Goal: Check status

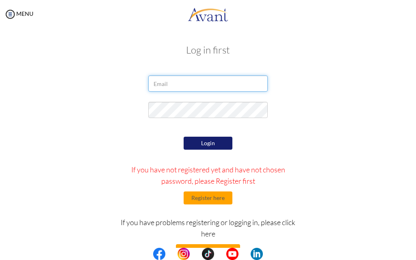
click at [212, 87] on input "email" at bounding box center [207, 84] width 119 height 16
type input "[EMAIL_ADDRESS][DOMAIN_NAME]"
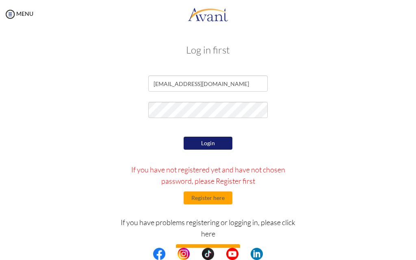
click at [199, 140] on button "Login" at bounding box center [208, 143] width 49 height 13
click at [0, 0] on div at bounding box center [0, 0] width 0 height 0
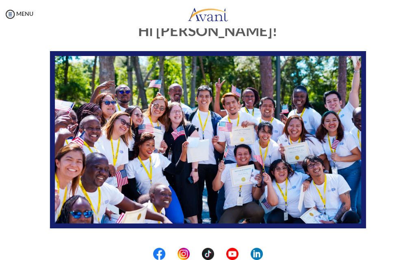
scroll to position [153, 0]
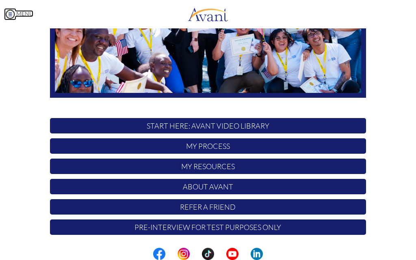
click at [5, 11] on img at bounding box center [10, 14] width 12 height 12
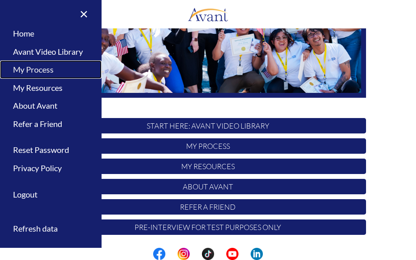
click at [40, 71] on link "My Process" at bounding box center [51, 70] width 102 height 18
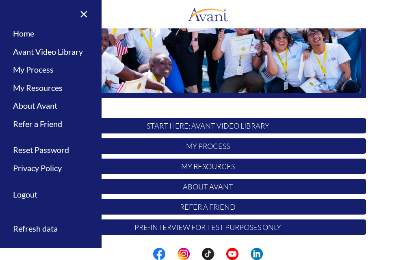
click at [0, 0] on div at bounding box center [0, 0] width 0 height 0
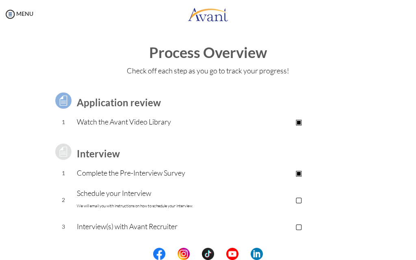
scroll to position [41, 0]
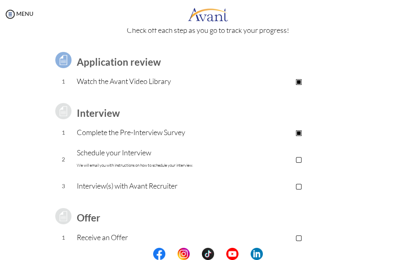
click at [298, 160] on p "▢" at bounding box center [299, 159] width 134 height 11
click at [117, 153] on p "Schedule your Interview We will email you with instructions on how to schedule …" at bounding box center [154, 159] width 155 height 24
click at [117, 154] on p "Schedule your Interview We will email you with instructions on how to schedule …" at bounding box center [154, 159] width 155 height 24
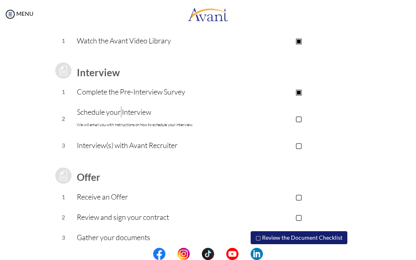
scroll to position [109, 0]
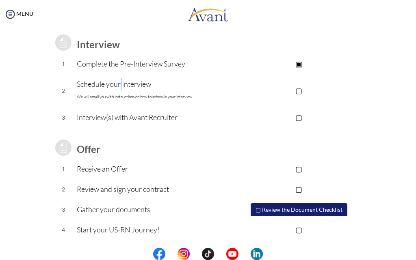
click at [265, 208] on button "▢ Review the Document Checklist" at bounding box center [299, 209] width 97 height 13
drag, startPoint x: 265, startPoint y: 208, endPoint x: 262, endPoint y: 211, distance: 4.9
click at [265, 208] on button "▢ Review the Document Checklist" at bounding box center [299, 209] width 97 height 13
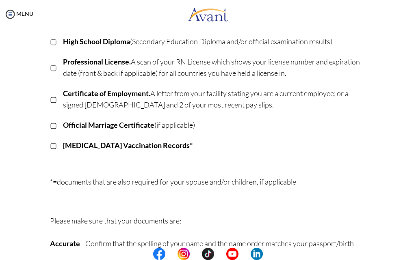
scroll to position [77, 0]
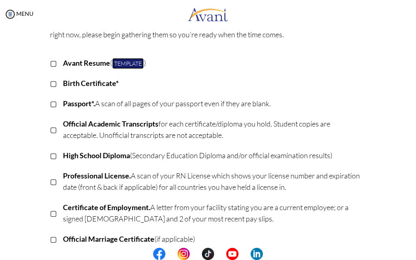
click at [119, 64] on link "Template" at bounding box center [128, 63] width 32 height 11
click at [123, 60] on link "Template" at bounding box center [128, 63] width 32 height 11
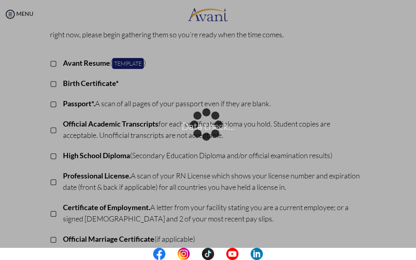
click at [202, 125] on div "Data check..." at bounding box center [207, 130] width 11 height 11
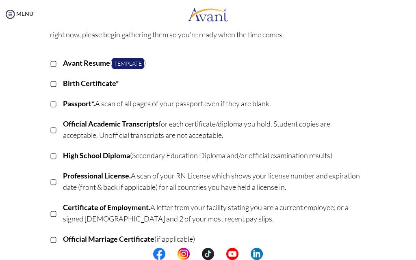
click at [0, 0] on div at bounding box center [0, 0] width 0 height 0
click at [12, 10] on img at bounding box center [10, 14] width 12 height 12
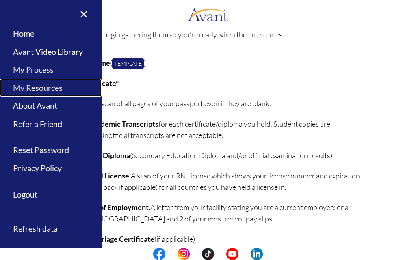
click at [51, 85] on link "My Resources" at bounding box center [51, 88] width 102 height 18
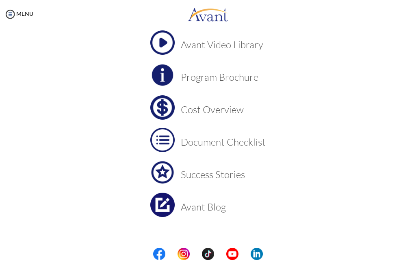
scroll to position [68, 0]
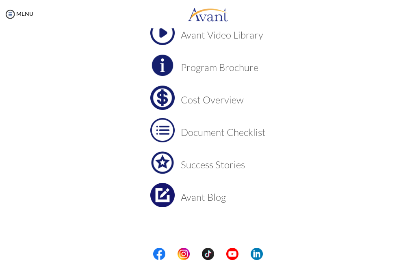
click at [165, 127] on img at bounding box center [162, 130] width 24 height 24
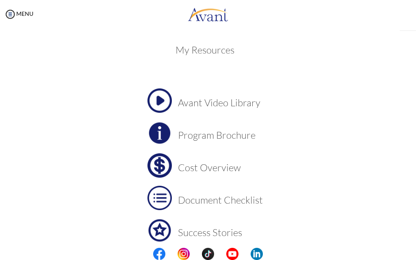
click at [165, 127] on img at bounding box center [159, 133] width 24 height 24
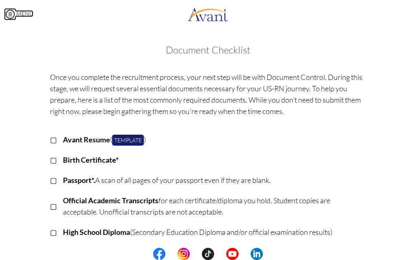
click at [11, 12] on img at bounding box center [10, 14] width 12 height 12
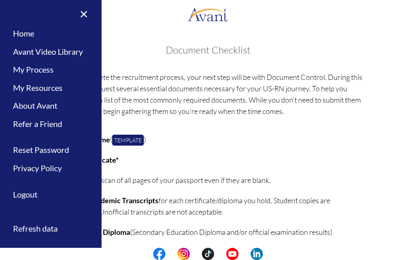
click at [11, 12] on img at bounding box center [10, 14] width 12 height 12
click at [28, 88] on link "My Resources" at bounding box center [51, 88] width 102 height 18
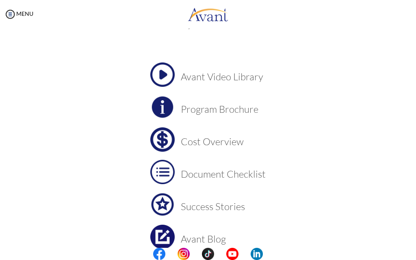
scroll to position [41, 0]
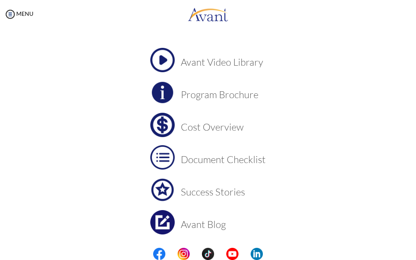
click at [154, 123] on img at bounding box center [162, 125] width 24 height 24
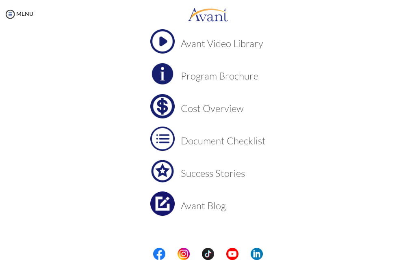
scroll to position [68, 0]
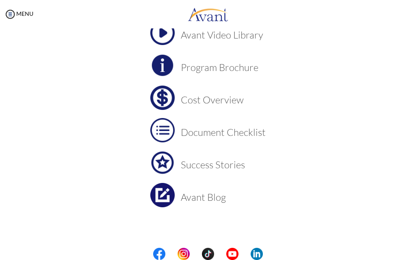
click at [152, 193] on img at bounding box center [162, 195] width 24 height 24
click at [158, 62] on img at bounding box center [162, 65] width 24 height 24
click at [8, 13] on img at bounding box center [10, 14] width 12 height 12
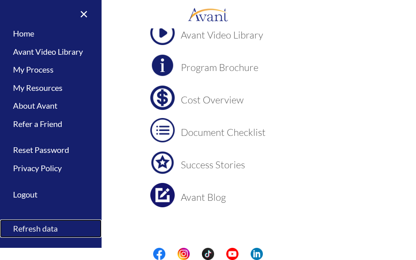
click at [23, 226] on link "Refresh data" at bounding box center [51, 229] width 102 height 18
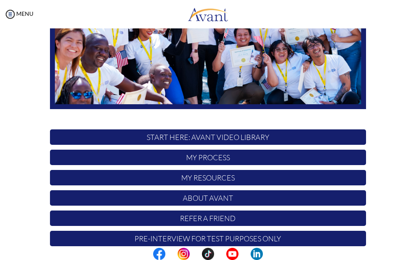
scroll to position [153, 0]
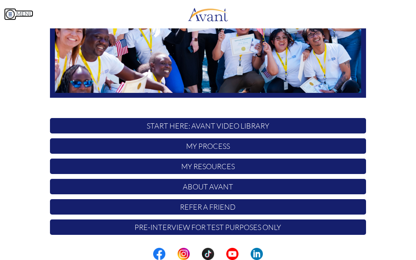
click at [7, 14] on img at bounding box center [10, 14] width 12 height 12
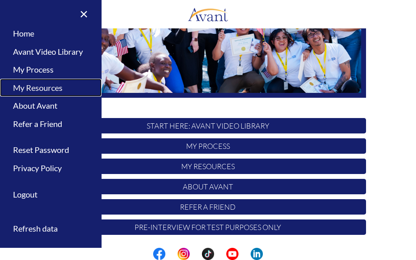
click at [37, 91] on link "My Resources" at bounding box center [51, 88] width 102 height 18
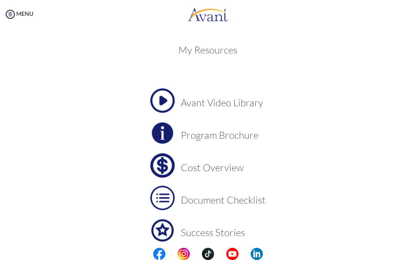
scroll to position [27, 0]
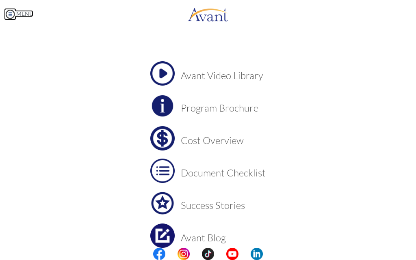
click at [7, 12] on img at bounding box center [10, 14] width 12 height 12
click at [7, 12] on body "Maintenance break. Please come back in 2 hours. MENU My Status What is the next…" at bounding box center [208, 130] width 416 height 260
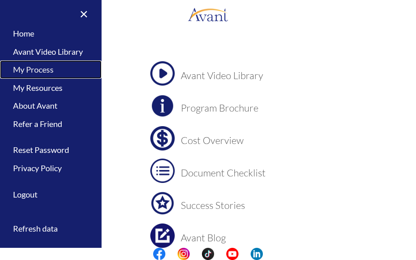
click at [28, 69] on link "My Process" at bounding box center [51, 70] width 102 height 18
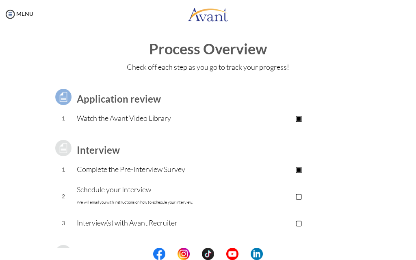
scroll to position [0, 0]
